Goal: Transaction & Acquisition: Purchase product/service

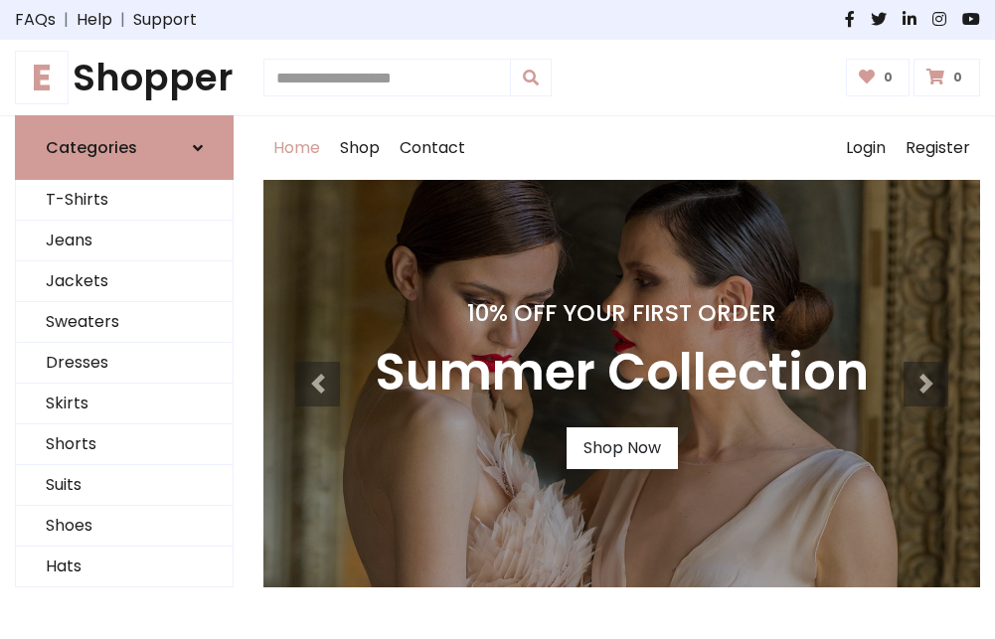
click at [497, 319] on h4 "10% Off Your First Order" at bounding box center [622, 313] width 494 height 28
click at [621, 448] on link "Shop Now" at bounding box center [622, 449] width 111 height 42
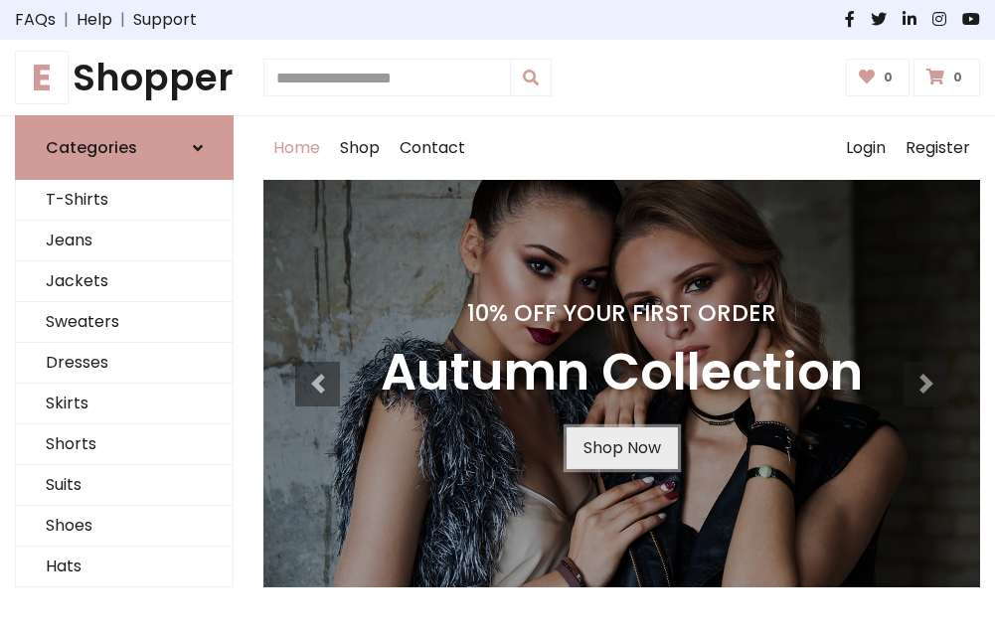
click at [621, 448] on link "Shop Now" at bounding box center [622, 449] width 111 height 42
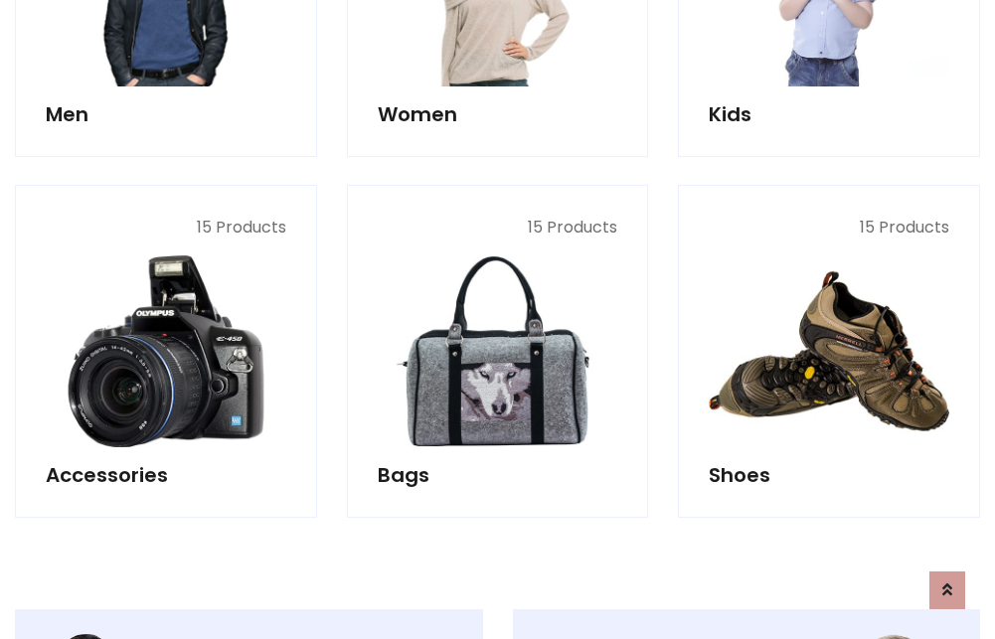
scroll to position [1983, 0]
